Goal: Transaction & Acquisition: Purchase product/service

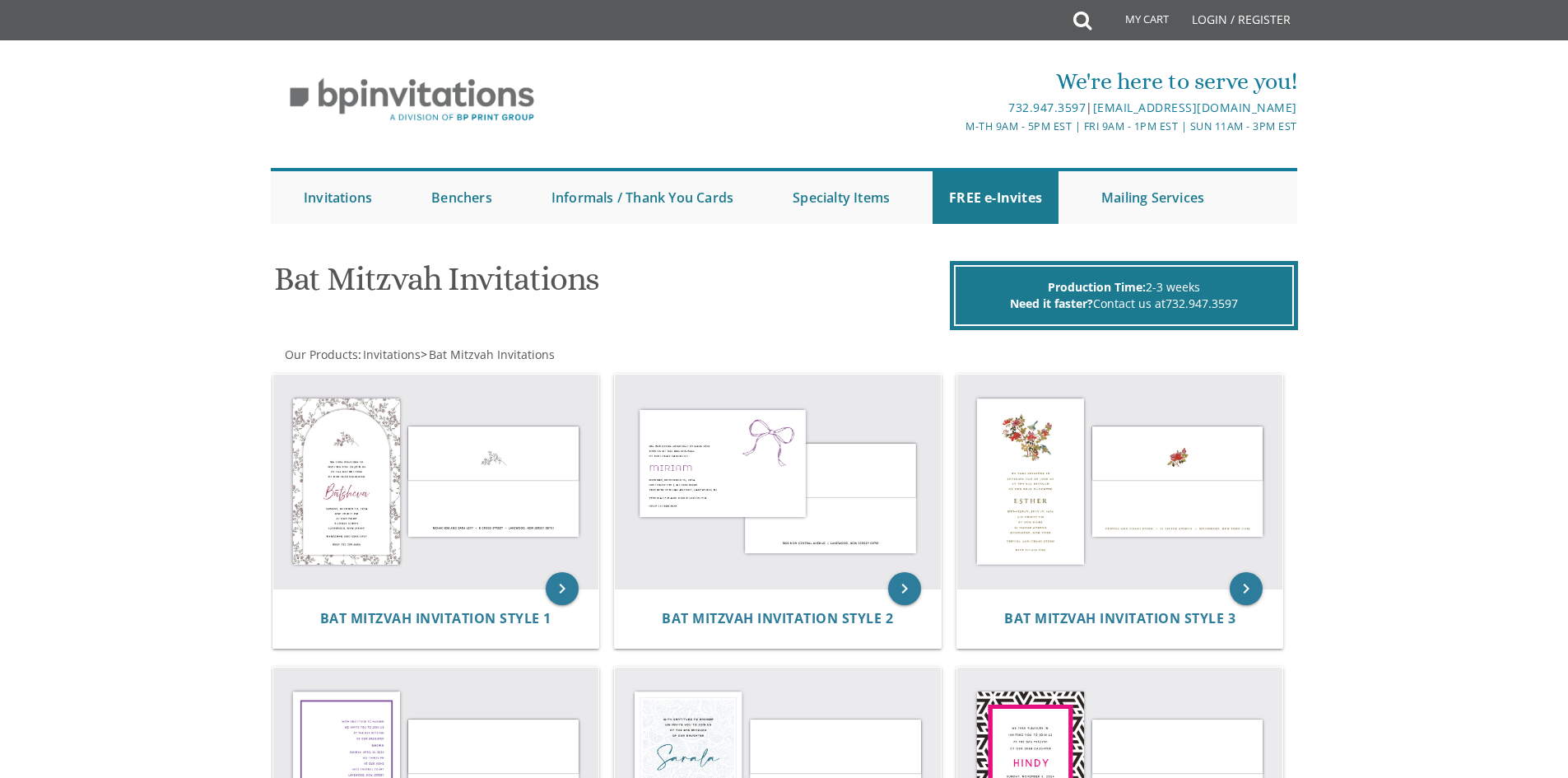
click at [514, 363] on div "Our Products : Invitations > Bat Mitzvah Invitations" at bounding box center [526, 355] width 513 height 16
click at [454, 505] on img at bounding box center [436, 482] width 326 height 214
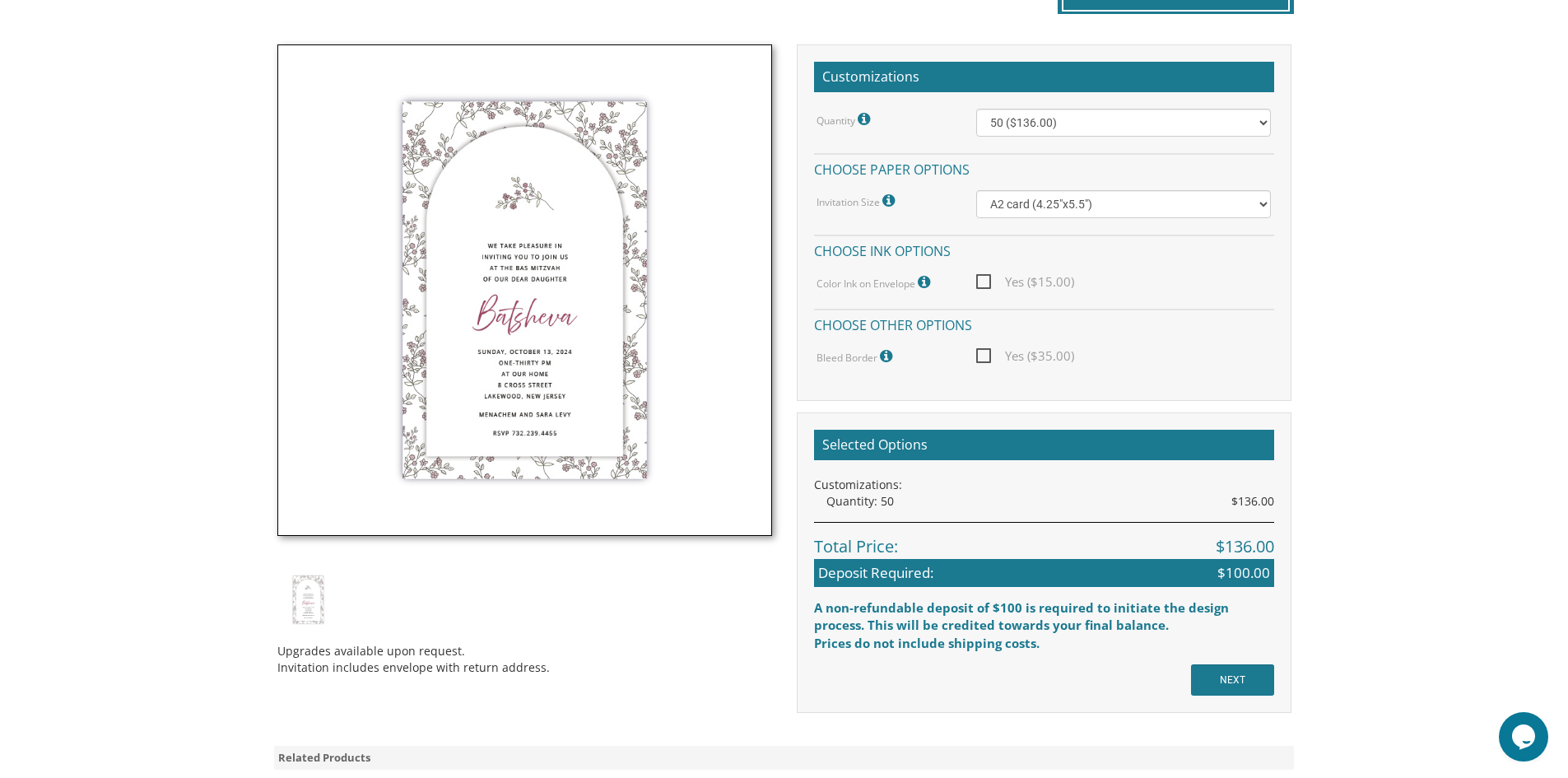
scroll to position [440, 0]
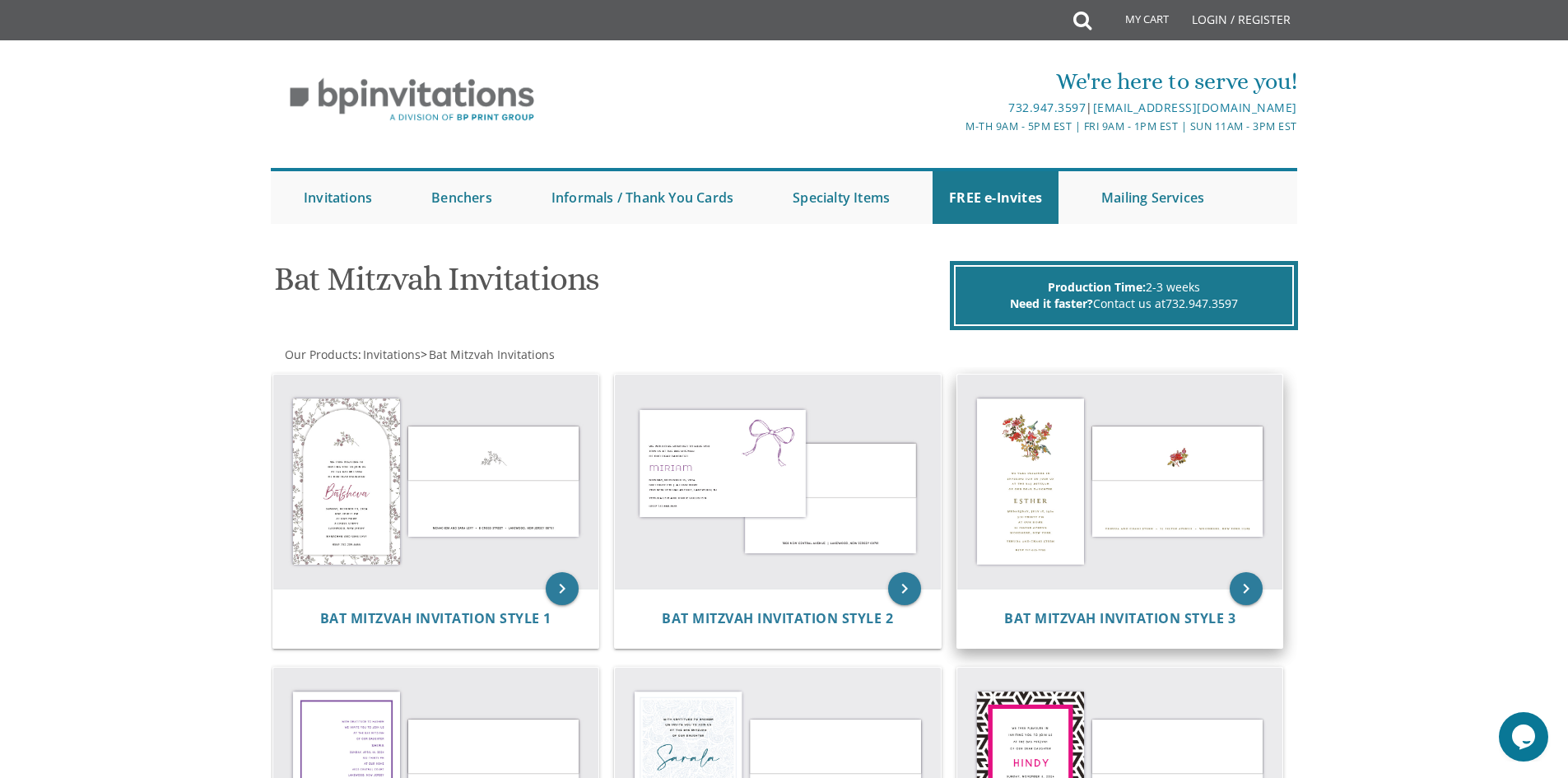
click at [1043, 463] on img at bounding box center [1120, 482] width 326 height 214
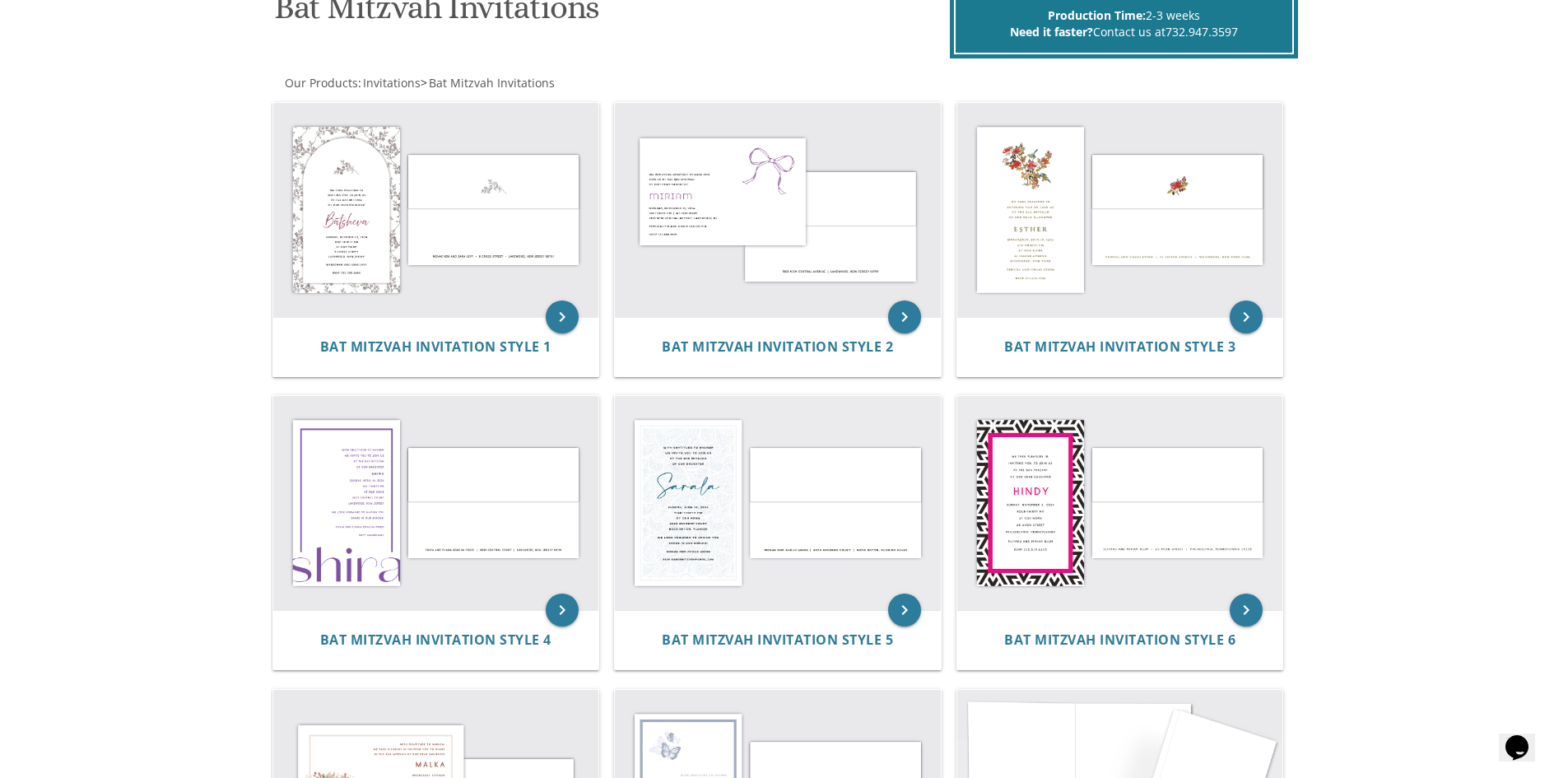
scroll to position [270, 0]
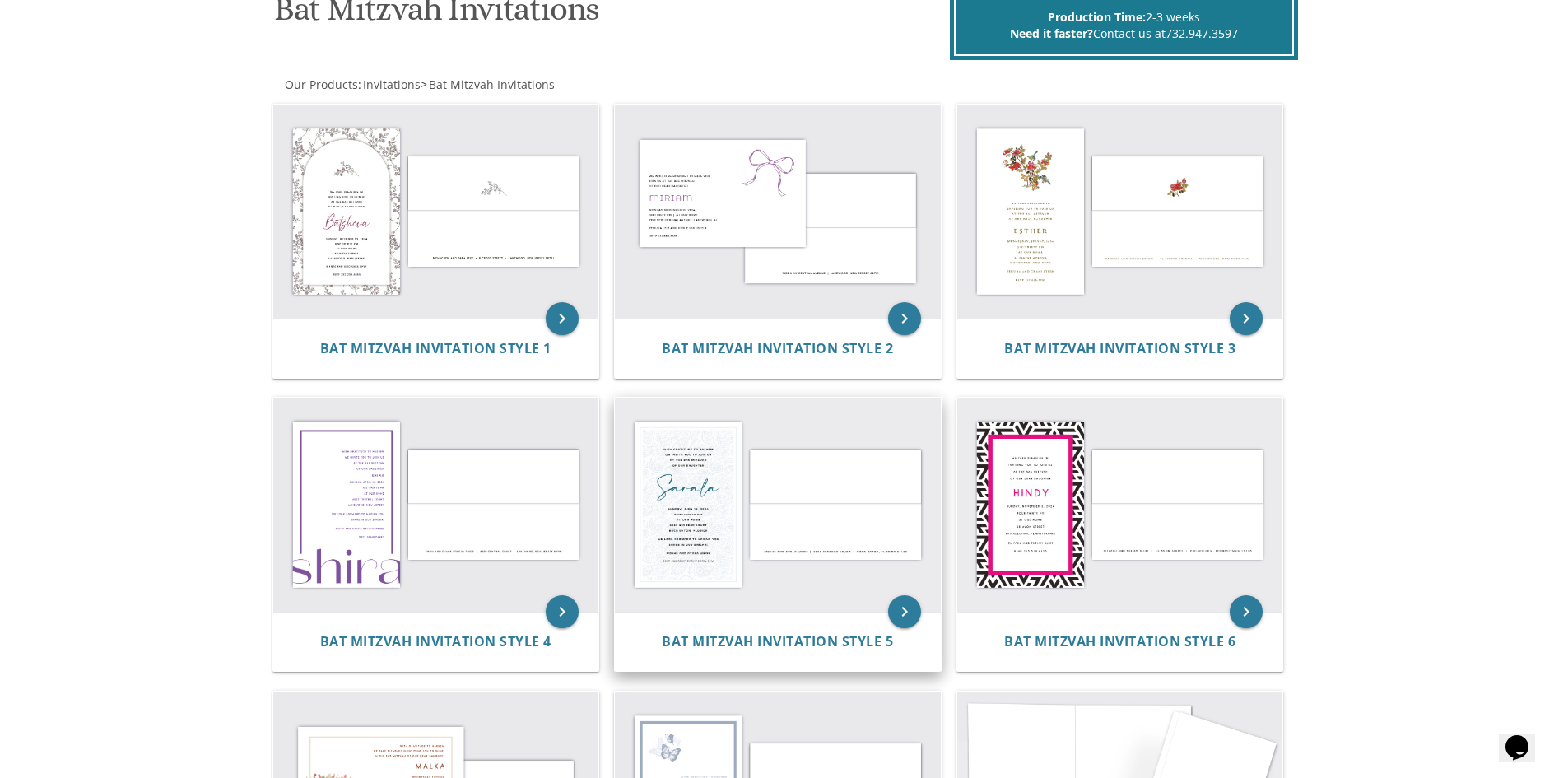
click at [720, 531] on img at bounding box center [777, 505] width 326 height 214
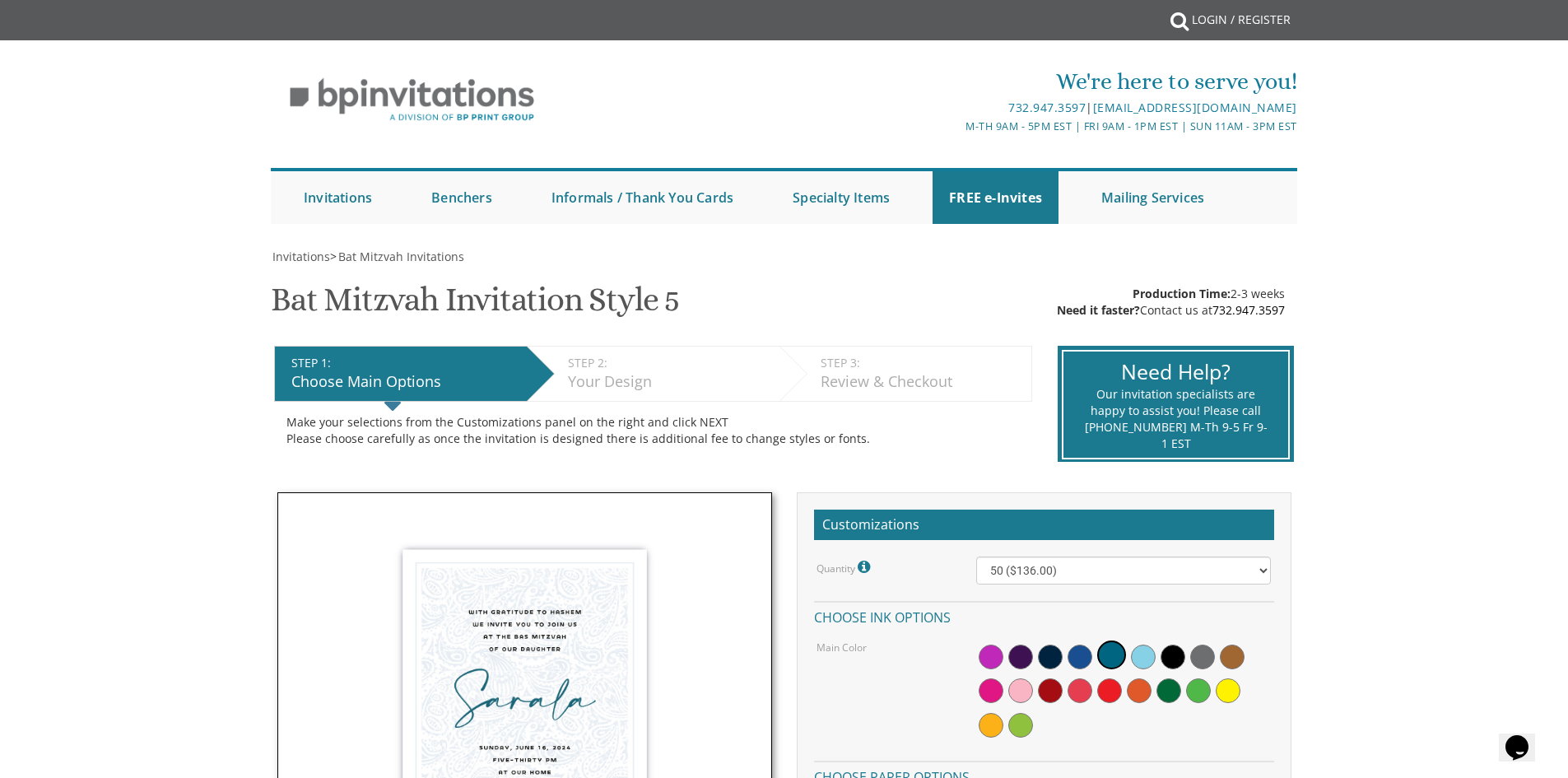
click at [698, 443] on div "Make your selections from the Customizations panel on the right and click NEXT …" at bounding box center [653, 430] width 733 height 32
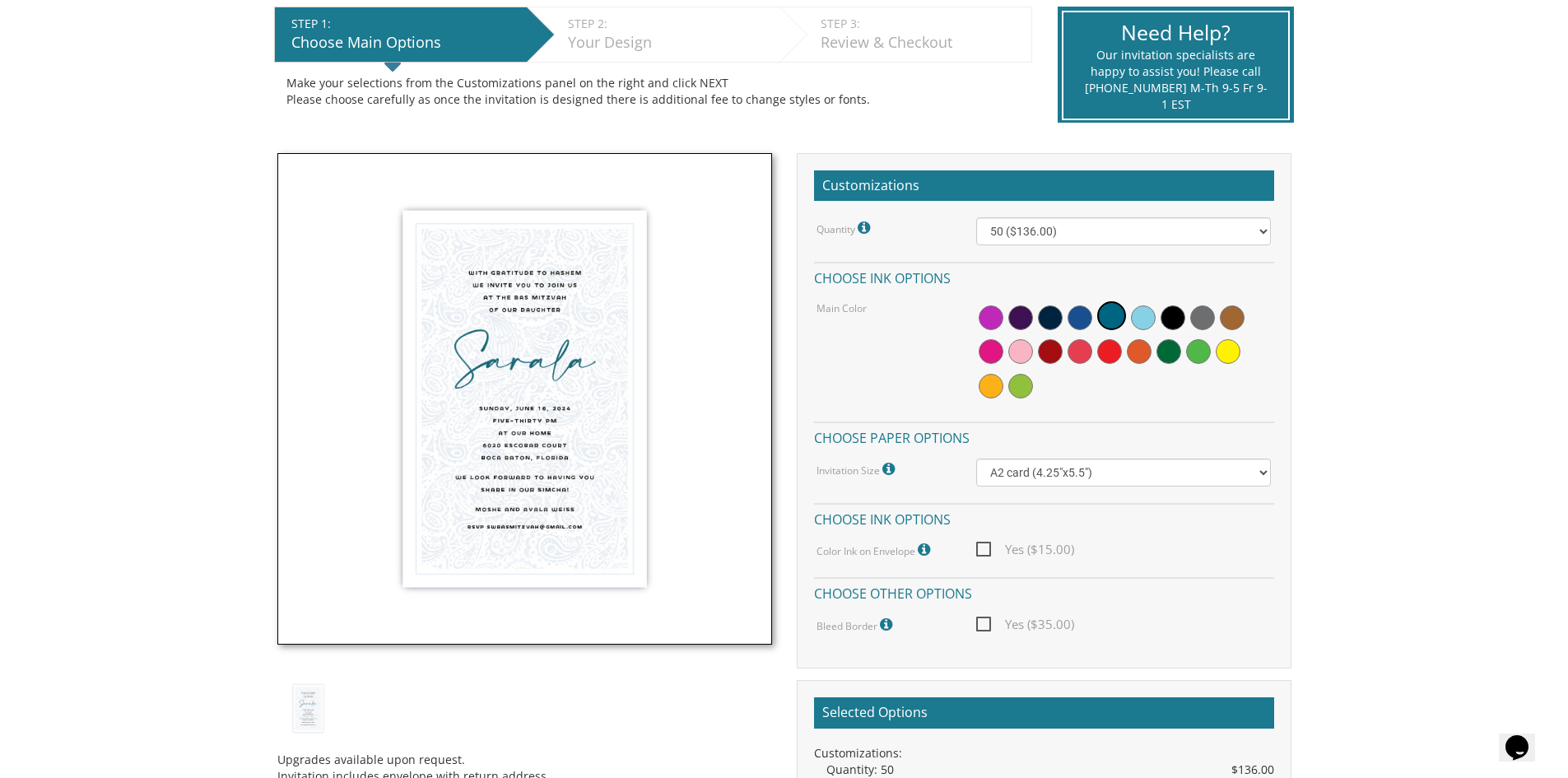
scroll to position [395, 0]
